Goal: Find specific page/section

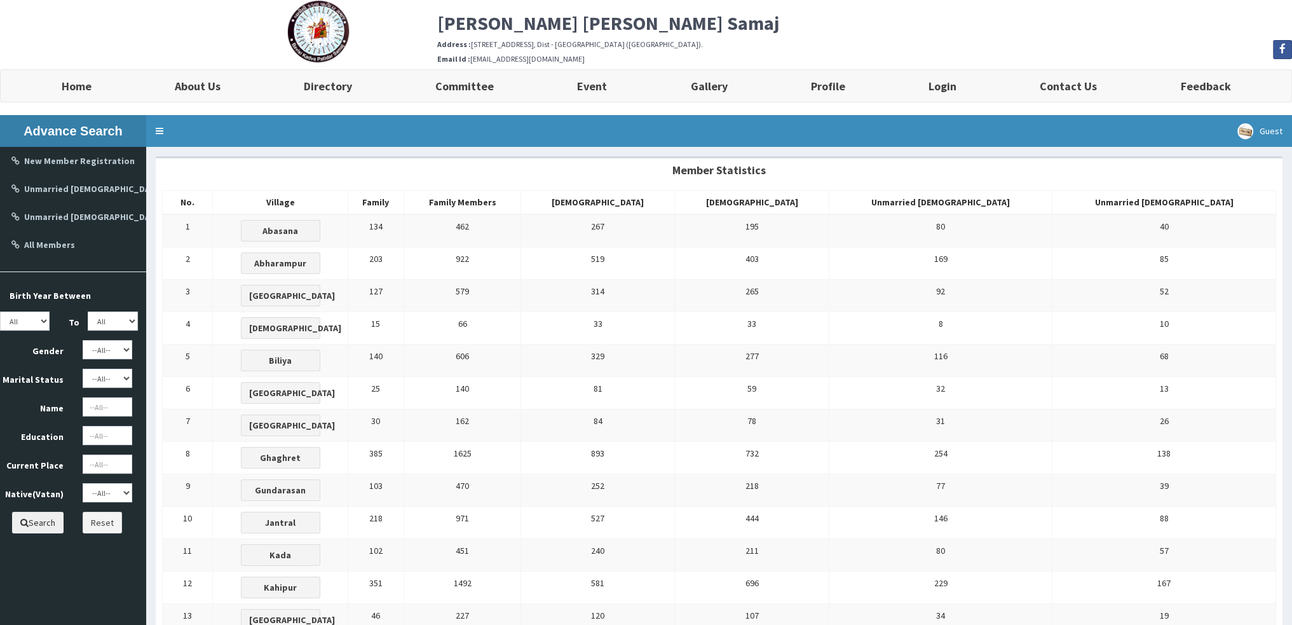
drag, startPoint x: 977, startPoint y: 218, endPoint x: 1022, endPoint y: 225, distance: 45.7
click at [1000, 220] on td "80" at bounding box center [941, 230] width 224 height 33
click at [1212, 222] on td "40" at bounding box center [1164, 230] width 224 height 33
click at [982, 276] on td "169" at bounding box center [941, 263] width 224 height 32
click at [341, 326] on b "Bamanava" at bounding box center [295, 327] width 92 height 11
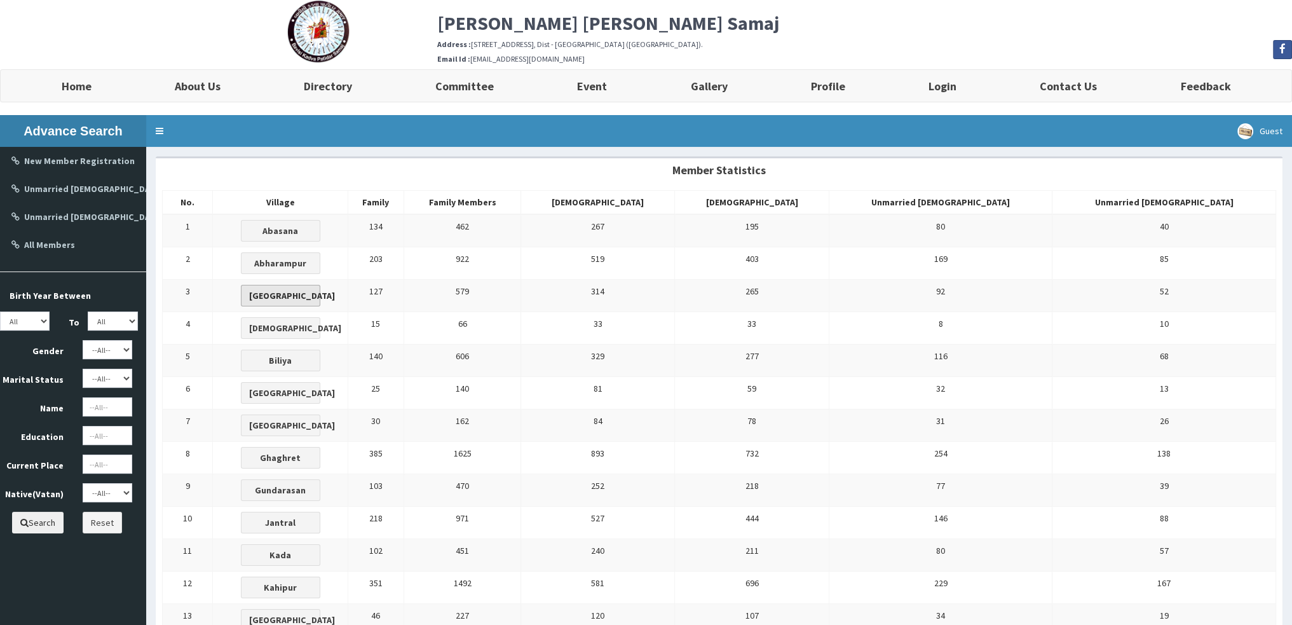
click at [335, 298] on b "[GEOGRAPHIC_DATA]" at bounding box center [292, 295] width 86 height 11
click at [320, 351] on button "Biliya" at bounding box center [280, 360] width 79 height 22
click at [298, 233] on b "Abasana" at bounding box center [280, 230] width 36 height 11
